Goal: Navigation & Orientation: Find specific page/section

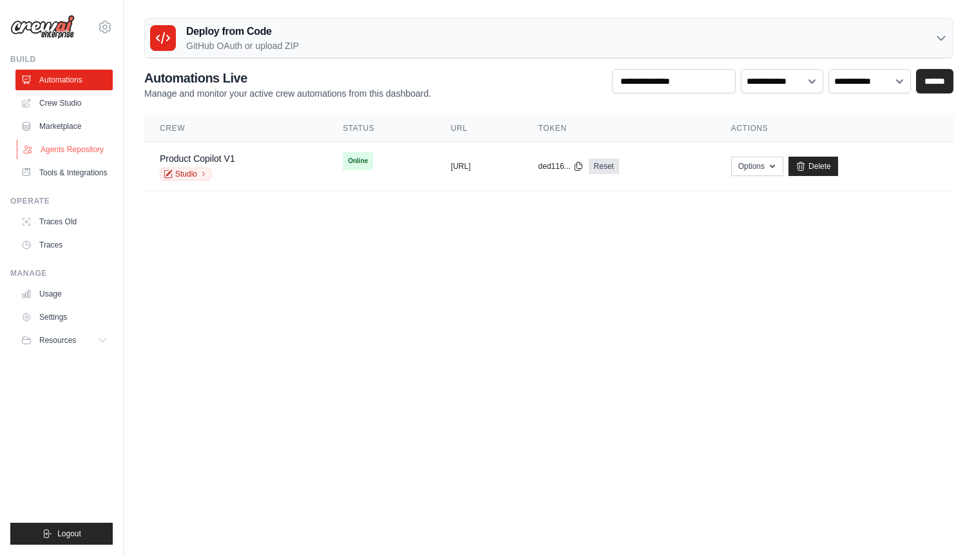
click at [67, 157] on link "Agents Repository" at bounding box center [65, 149] width 97 height 21
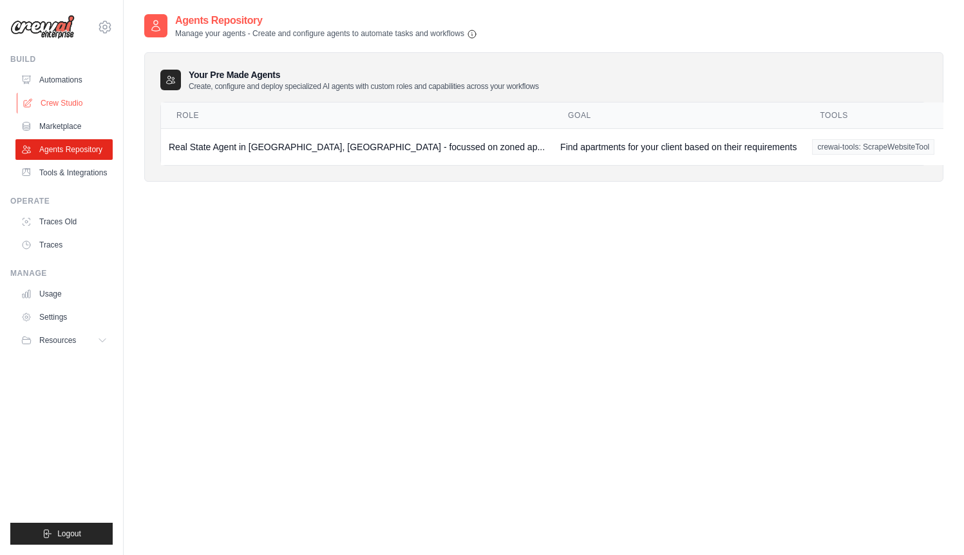
click at [70, 100] on link "Crew Studio" at bounding box center [65, 103] width 97 height 21
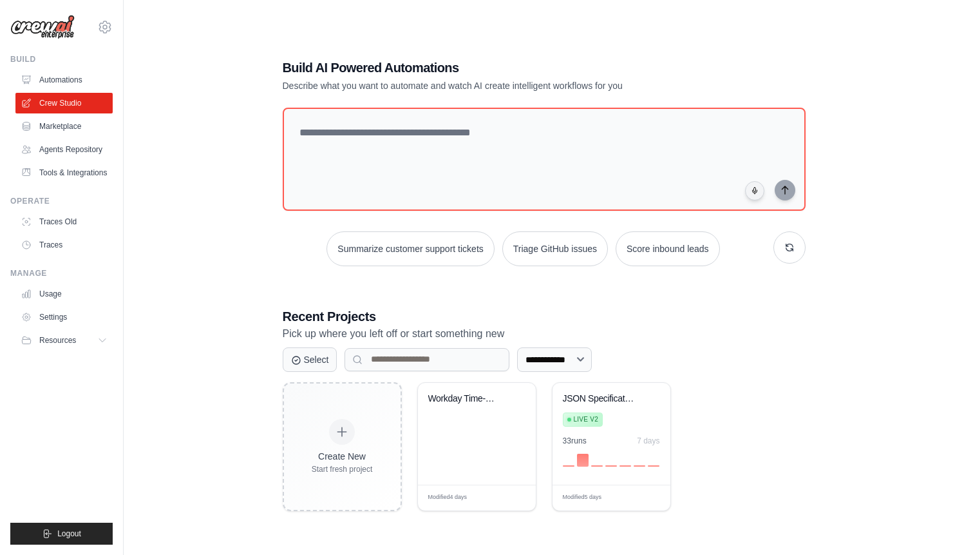
scroll to position [26, 0]
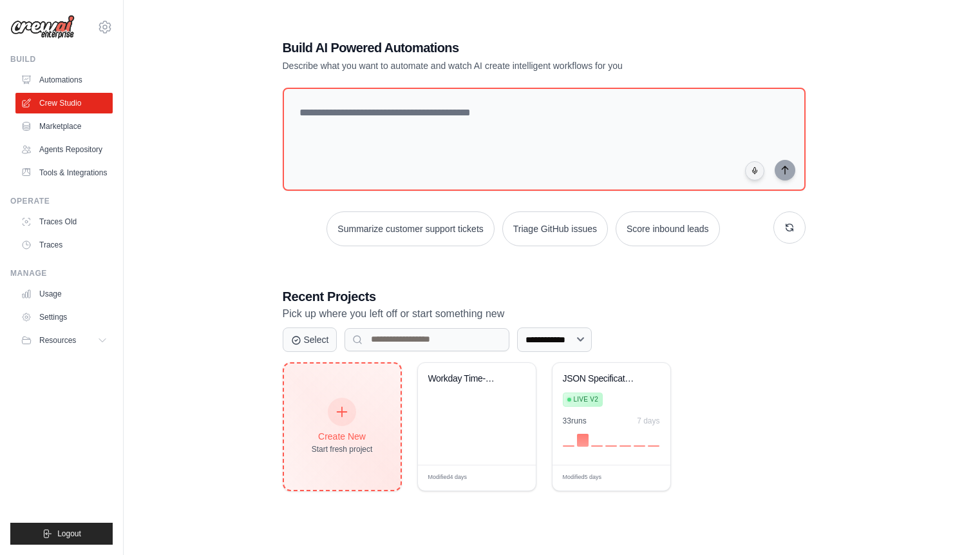
click at [353, 406] on div at bounding box center [342, 411] width 28 height 28
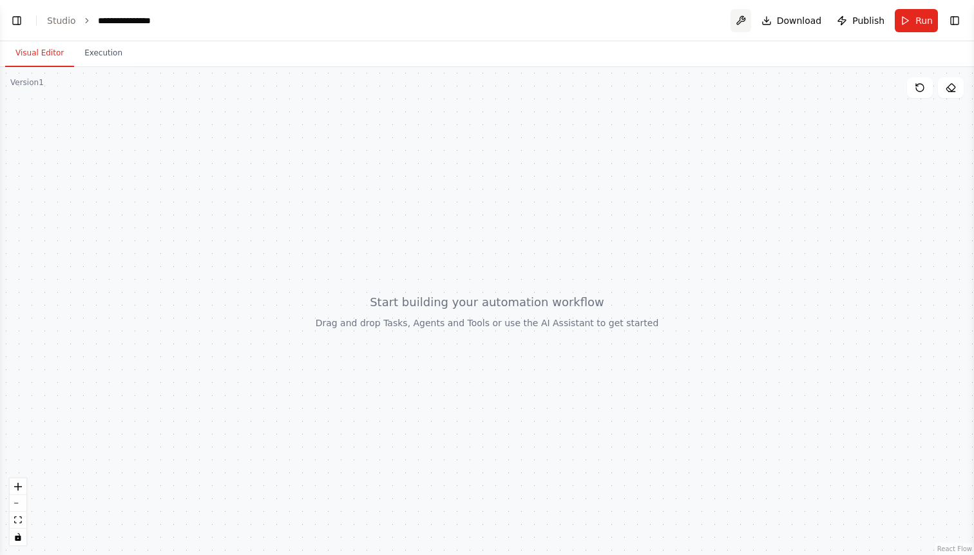
click at [746, 19] on button at bounding box center [741, 20] width 21 height 23
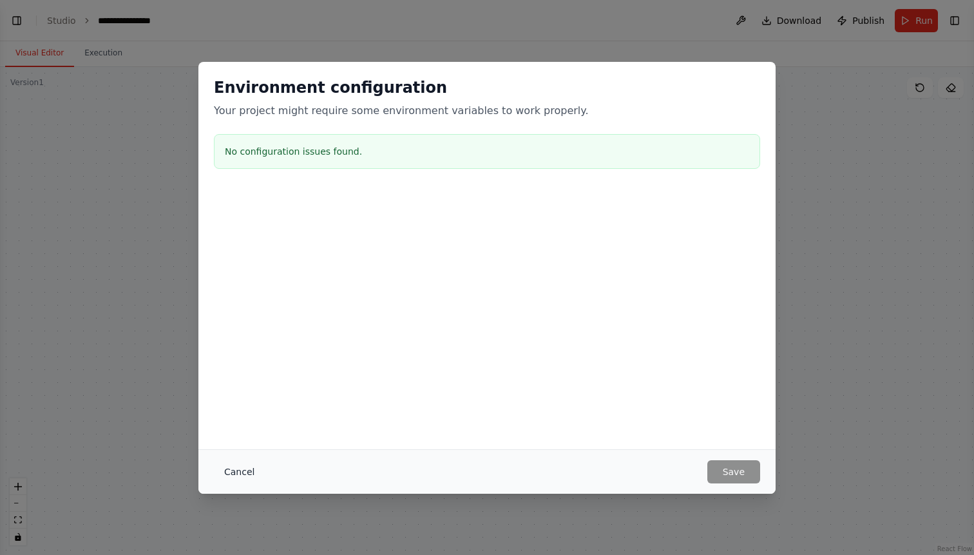
click at [233, 470] on button "Cancel" at bounding box center [239, 471] width 51 height 23
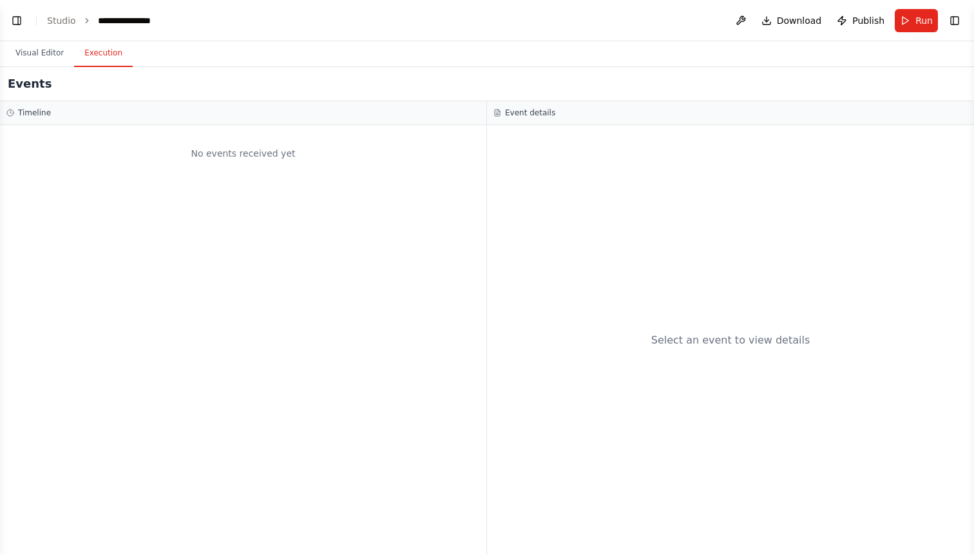
click at [101, 44] on button "Execution" at bounding box center [103, 53] width 59 height 27
click at [61, 57] on button "Visual Editor" at bounding box center [39, 53] width 69 height 27
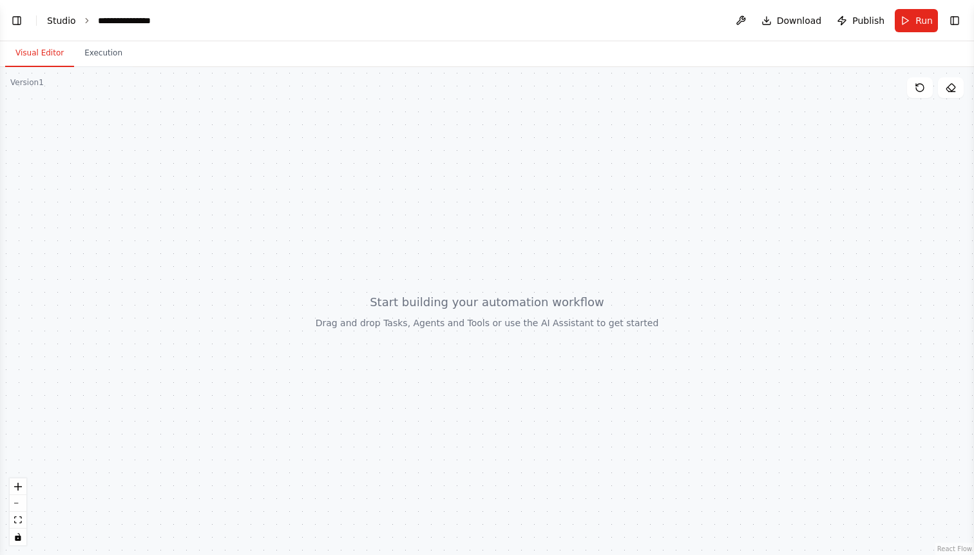
click at [71, 24] on link "Studio" at bounding box center [61, 20] width 29 height 10
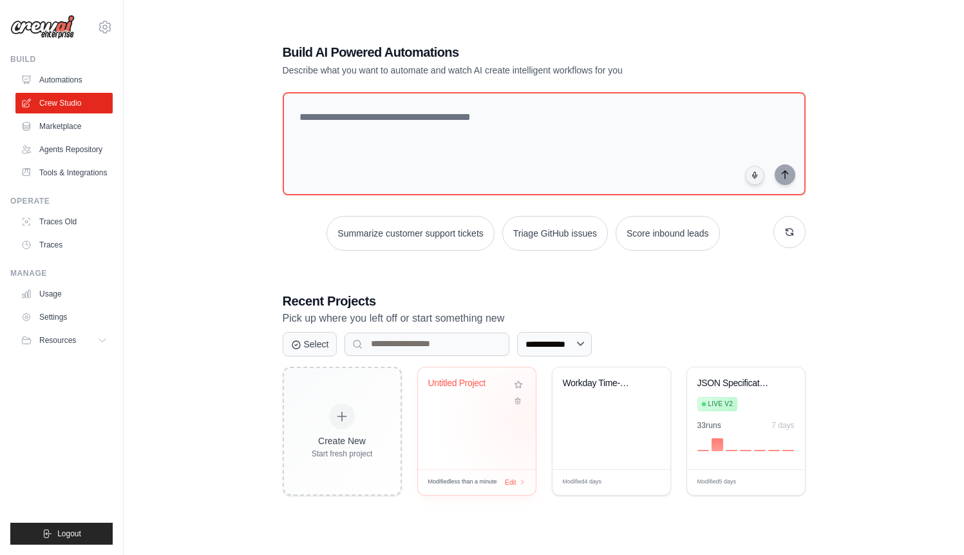
scroll to position [26, 0]
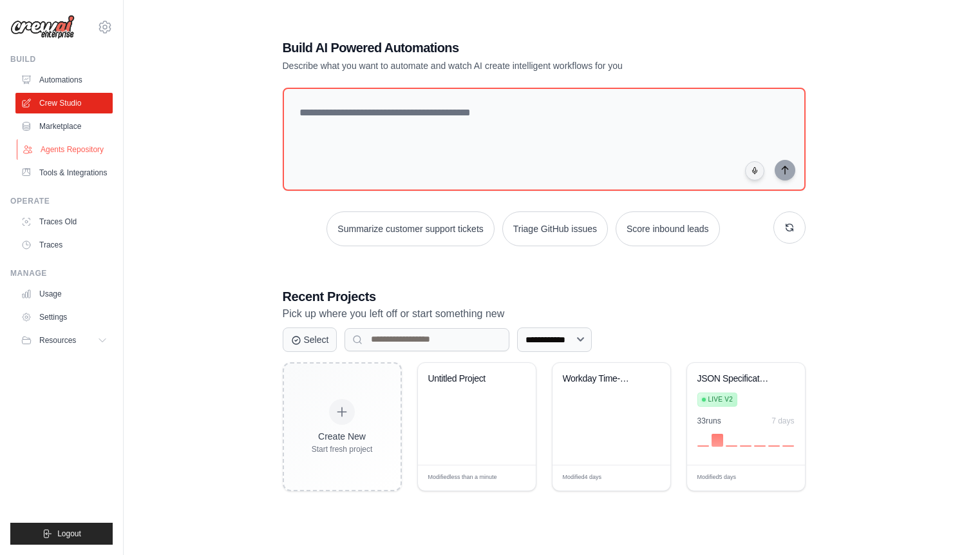
click at [66, 146] on link "Agents Repository" at bounding box center [65, 149] width 97 height 21
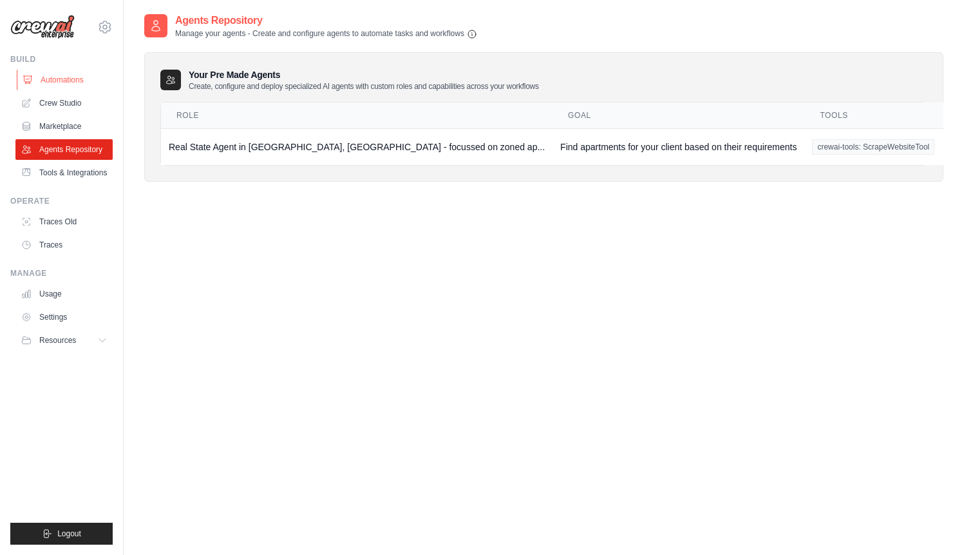
click at [65, 78] on link "Automations" at bounding box center [65, 80] width 97 height 21
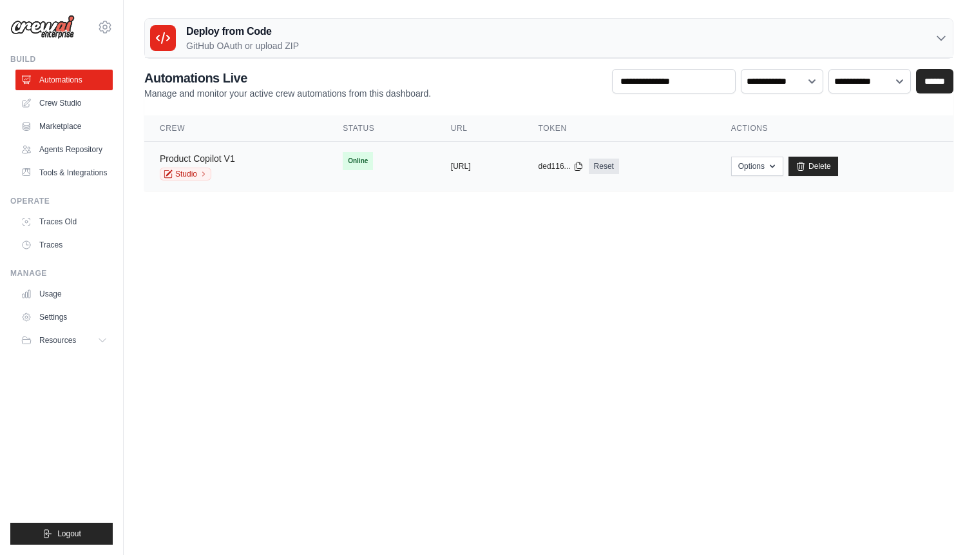
click at [200, 155] on link "Product Copilot V1" at bounding box center [197, 158] width 75 height 10
